Goal: Navigation & Orientation: Find specific page/section

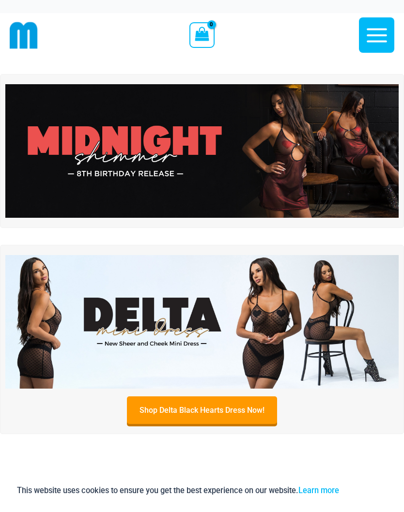
click at [378, 45] on icon "button" at bounding box center [377, 35] width 24 height 24
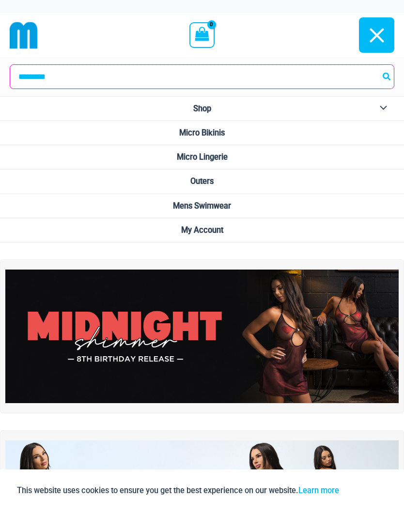
click at [75, 79] on input "Search for:" at bounding box center [201, 77] width 383 height 24
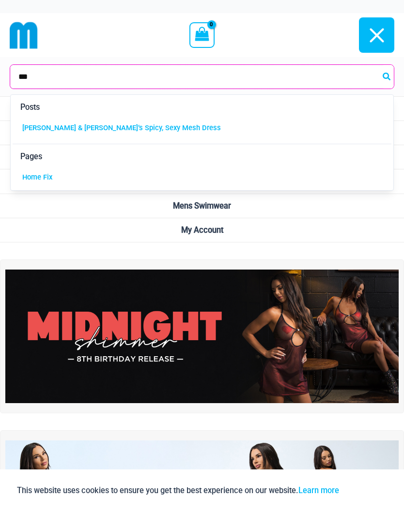
type input "***"
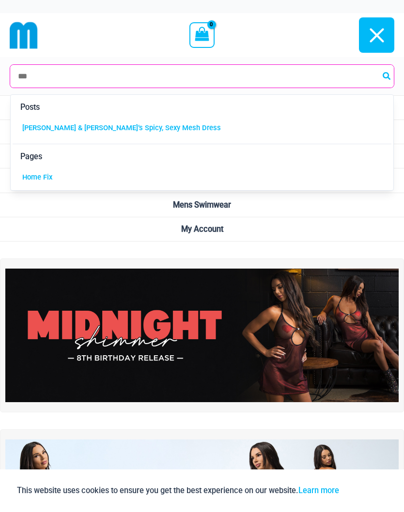
click at [388, 76] on icon "Search" at bounding box center [386, 76] width 8 height 8
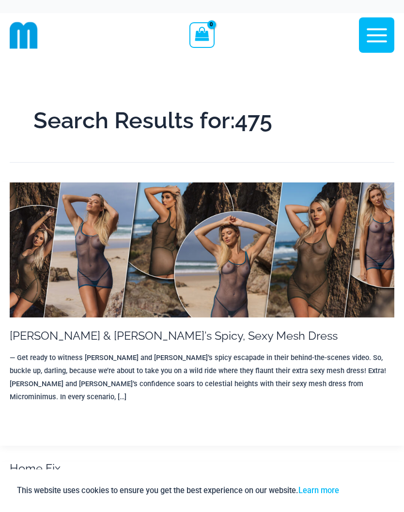
click at [371, 40] on icon "button" at bounding box center [377, 35] width 20 height 14
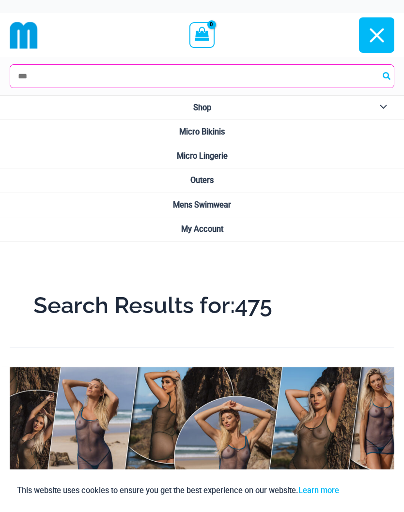
click at [201, 137] on span "Micro Bikinis" at bounding box center [202, 131] width 46 height 9
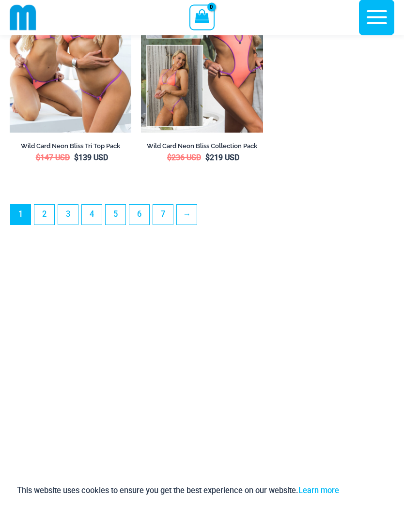
scroll to position [3077, 0]
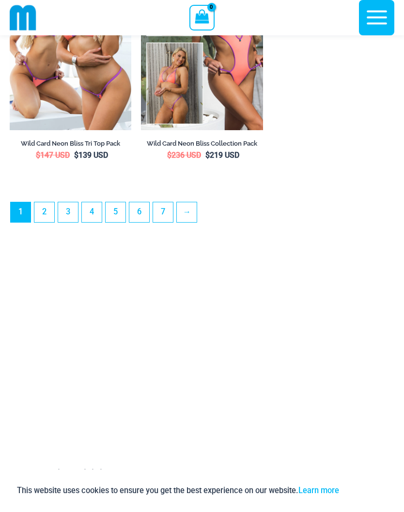
click at [167, 222] on link "7" at bounding box center [163, 212] width 20 height 20
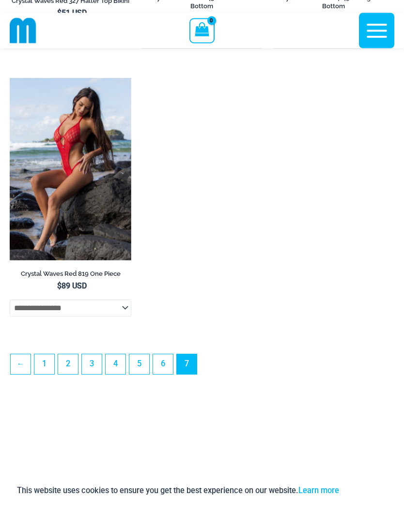
scroll to position [572, 0]
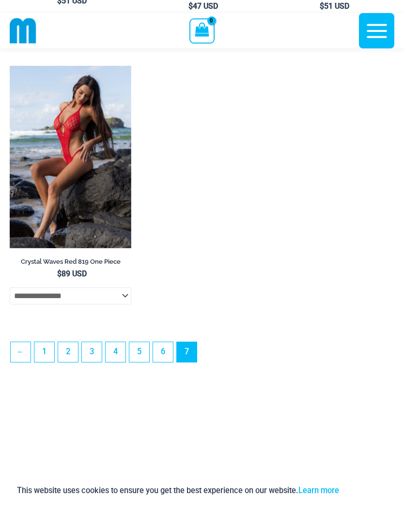
click at [167, 361] on link "6" at bounding box center [163, 352] width 20 height 20
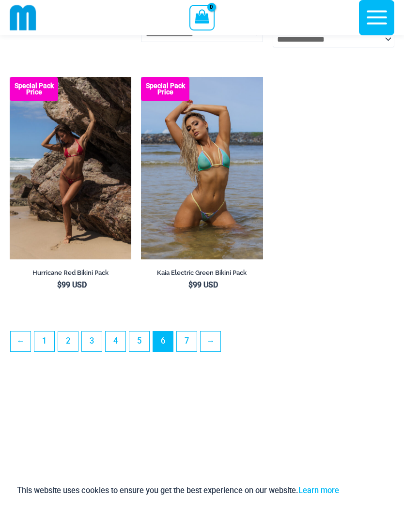
scroll to position [2742, 0]
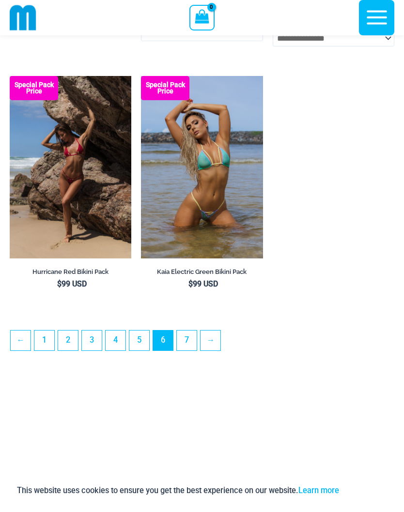
click at [138, 351] on link "5" at bounding box center [139, 341] width 20 height 20
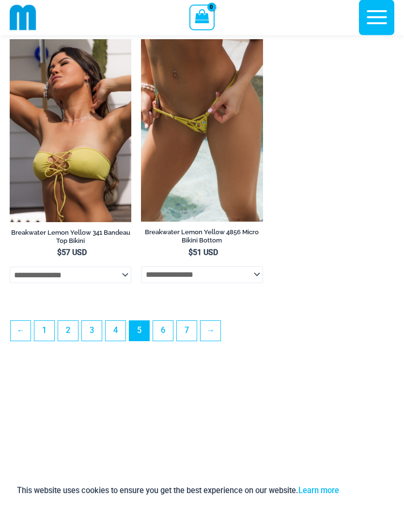
scroll to position [2750, 0]
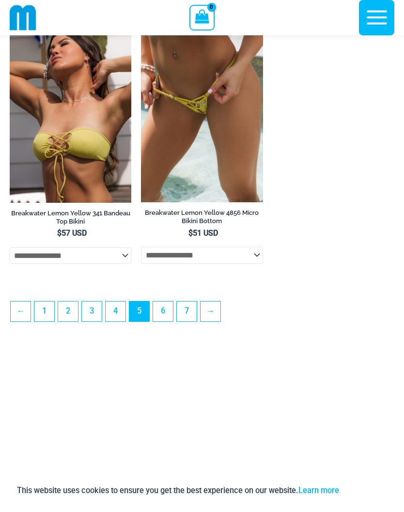
click at [120, 321] on link "4" at bounding box center [116, 312] width 20 height 20
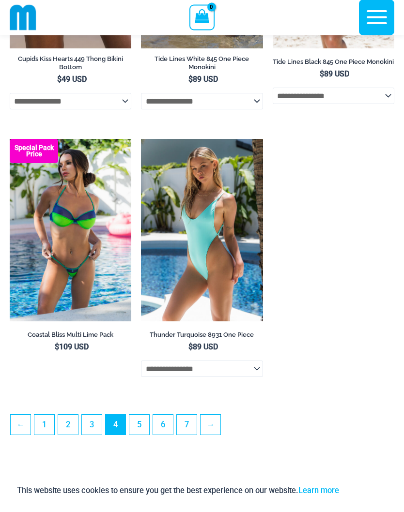
scroll to position [2674, 0]
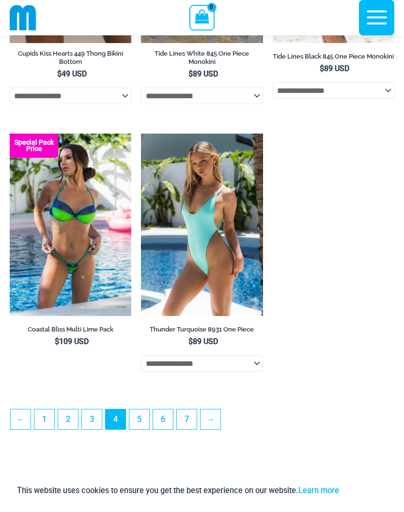
click at [92, 429] on link "3" at bounding box center [92, 420] width 20 height 20
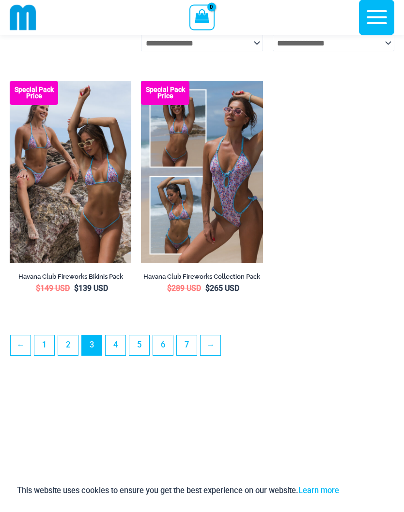
scroll to position [2710, 0]
click at [73, 355] on link "2" at bounding box center [68, 346] width 20 height 20
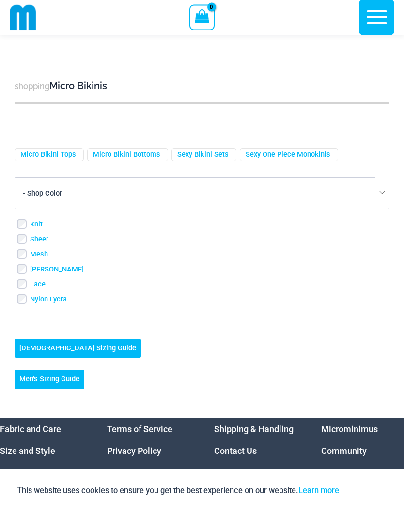
scroll to position [3260, 0]
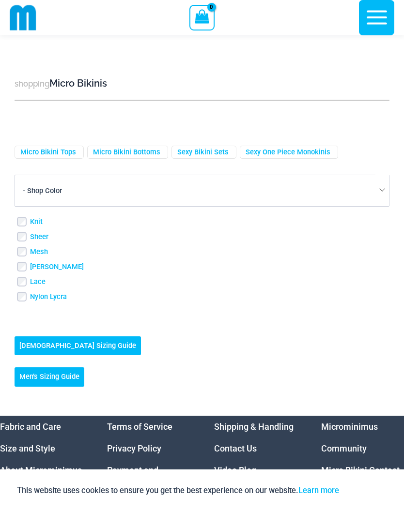
click at [117, 157] on link "Micro Bikini Bottoms" at bounding box center [126, 152] width 67 height 9
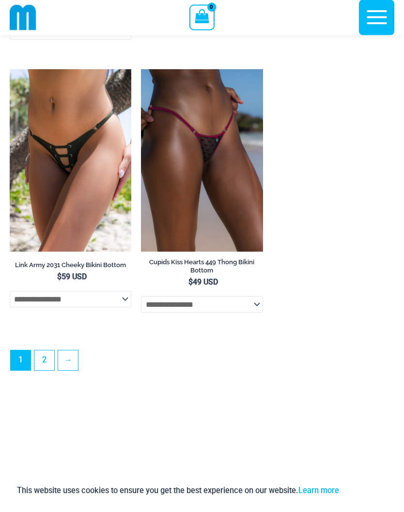
scroll to position [3081, 0]
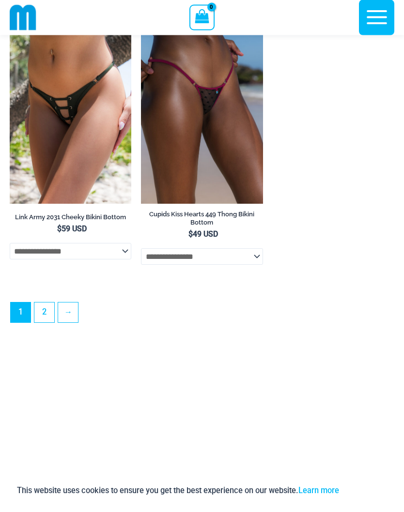
click at [46, 323] on link "2" at bounding box center [44, 313] width 20 height 20
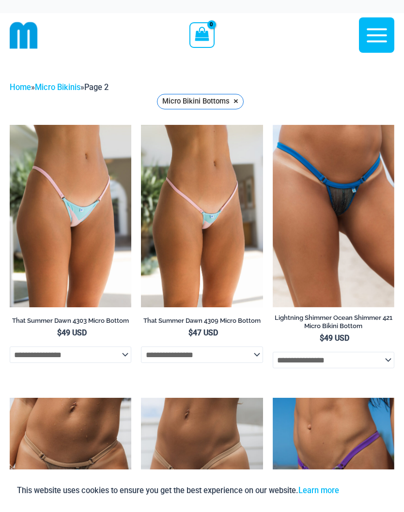
click at [21, 33] on img at bounding box center [24, 35] width 28 height 28
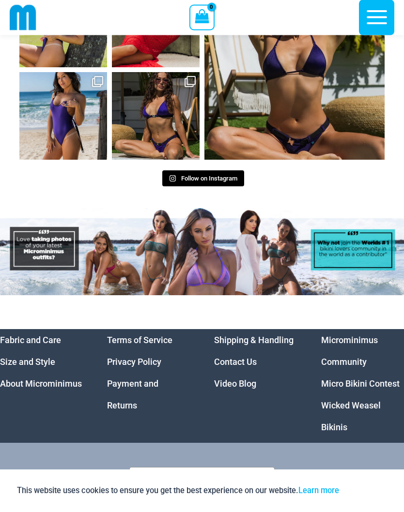
scroll to position [4557, 0]
click at [335, 379] on link "Micro Bikini Contest" at bounding box center [360, 384] width 78 height 10
